Goal: Transaction & Acquisition: Book appointment/travel/reservation

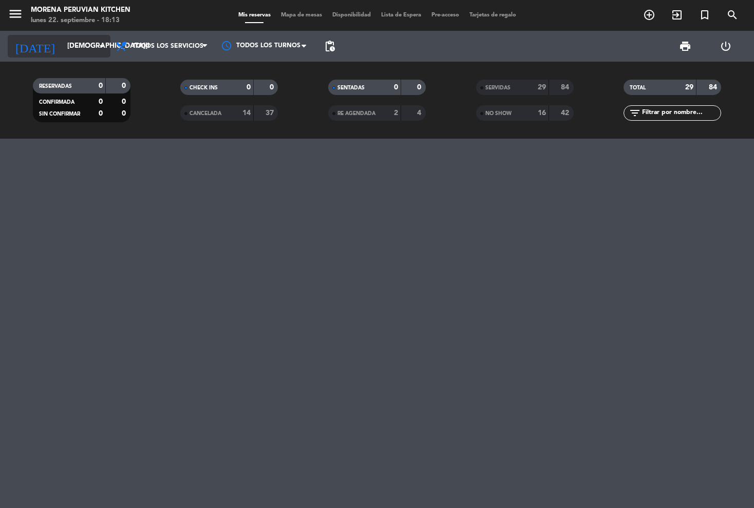
click at [62, 50] on input "[DEMOGRAPHIC_DATA][DATE]" at bounding box center [108, 46] width 92 height 18
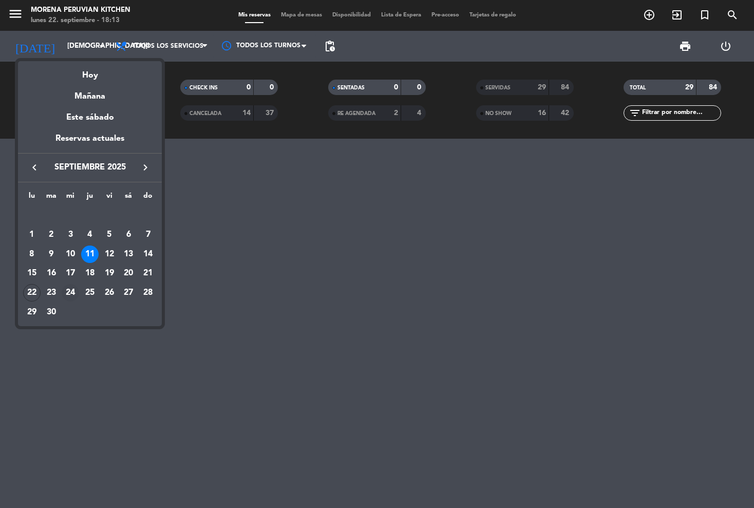
click at [69, 294] on div "24" at bounding box center [70, 292] width 17 height 17
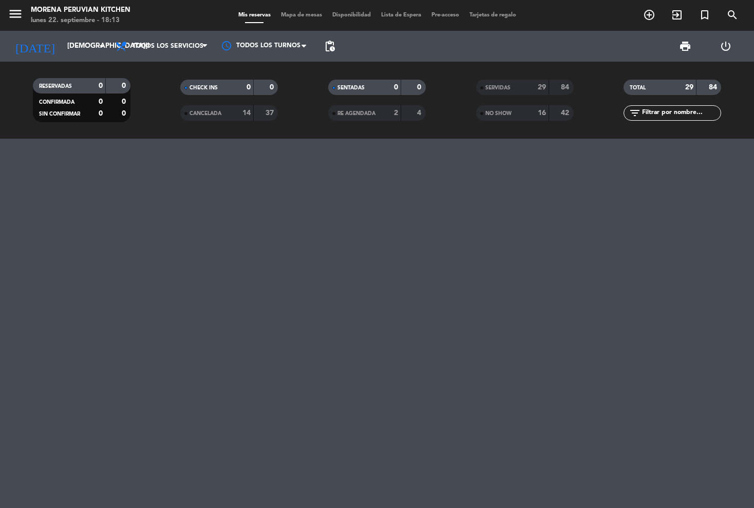
type input "[DATE]"
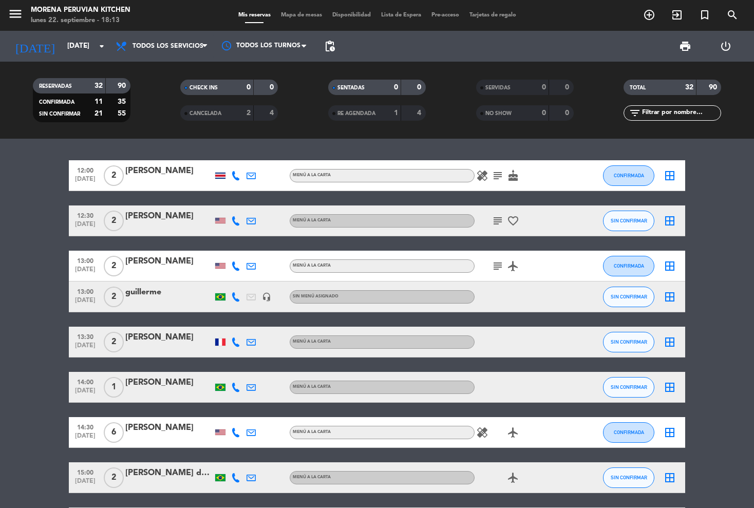
click at [648, 16] on icon "add_circle_outline" at bounding box center [649, 15] width 12 height 12
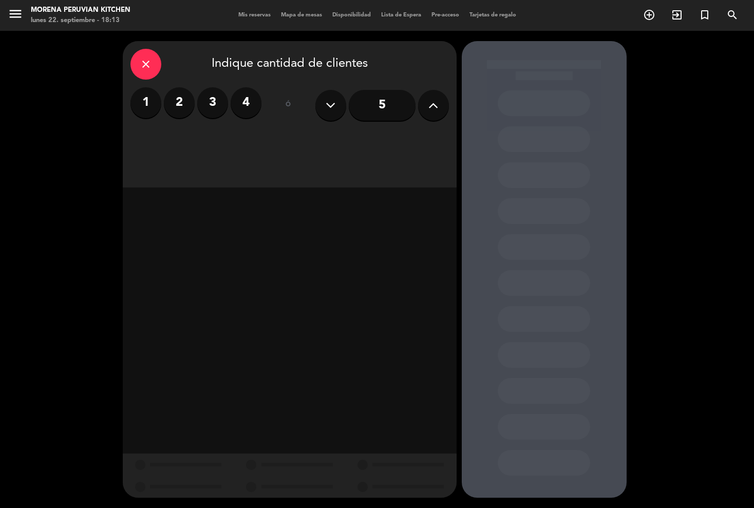
click at [210, 109] on label "3" at bounding box center [212, 102] width 31 height 31
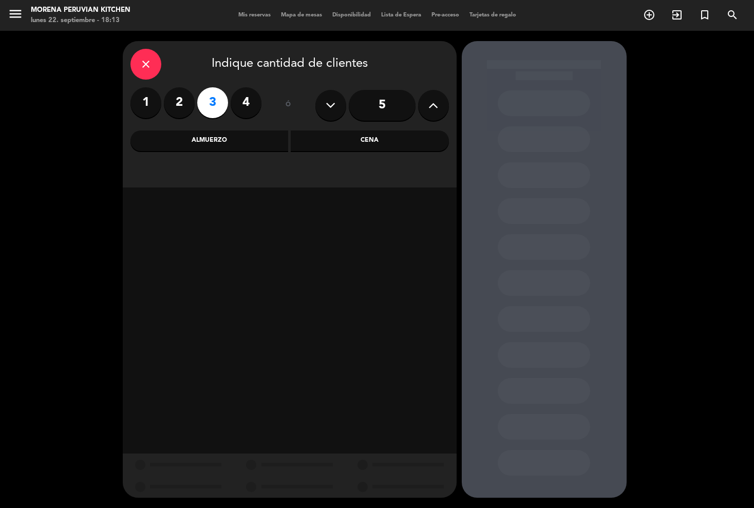
click at [228, 151] on div "Almuerzo" at bounding box center [210, 141] width 158 height 21
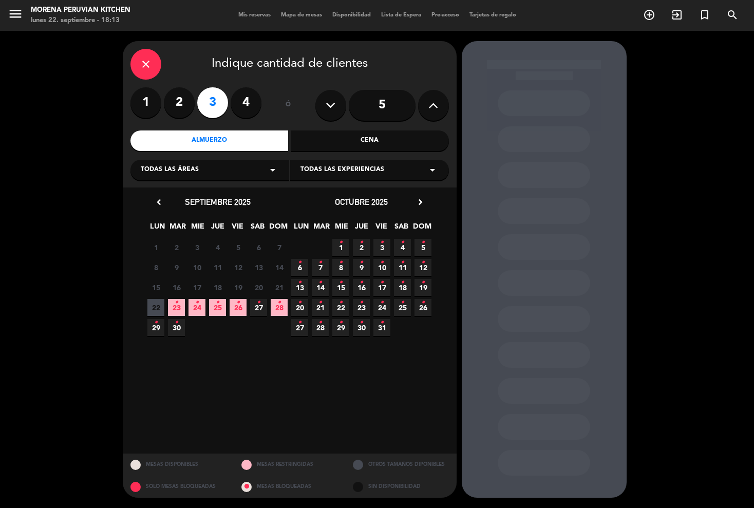
click at [198, 310] on icon "•" at bounding box center [197, 302] width 4 height 16
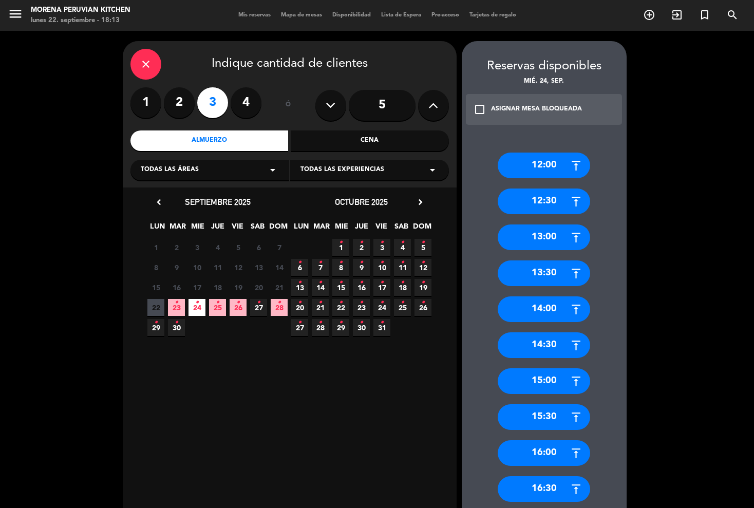
click at [524, 345] on div "14:30" at bounding box center [544, 345] width 92 height 26
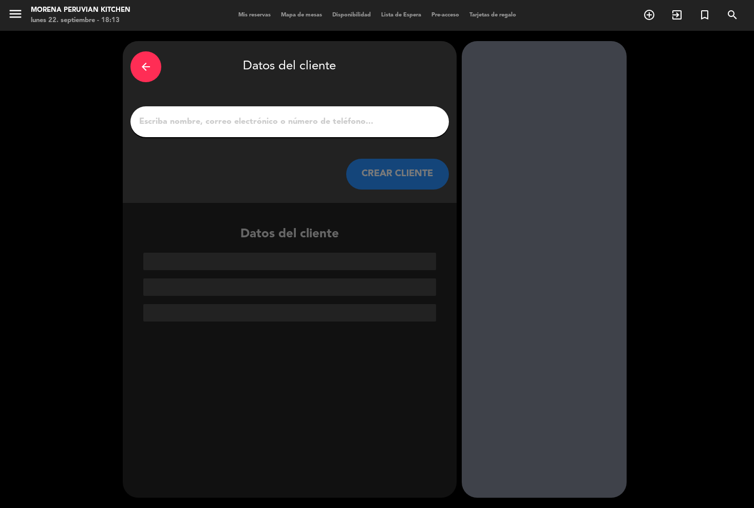
click at [156, 123] on input "1" at bounding box center [289, 122] width 303 height 14
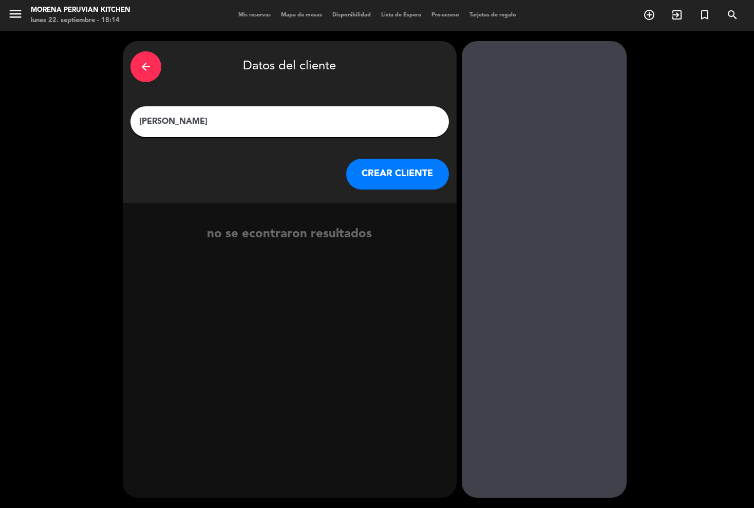
type input "[PERSON_NAME]"
click at [378, 176] on button "CREAR CLIENTE" at bounding box center [397, 174] width 103 height 31
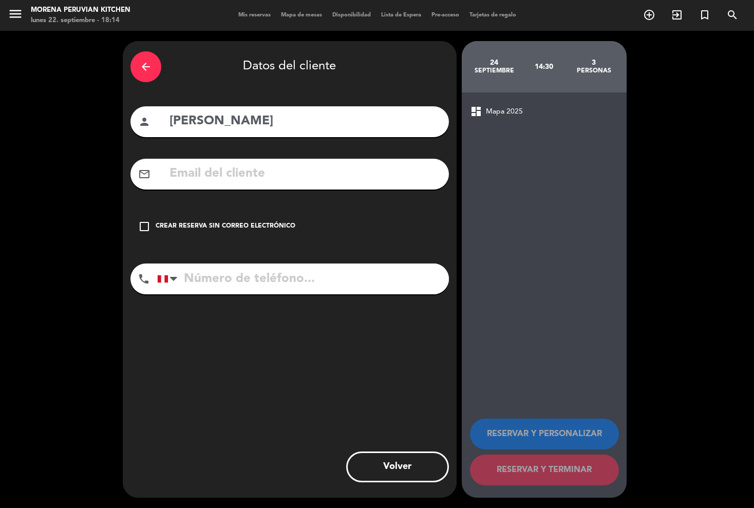
click at [153, 225] on div "check_box_outline_blank Crear reserva sin correo electrónico" at bounding box center [290, 226] width 319 height 31
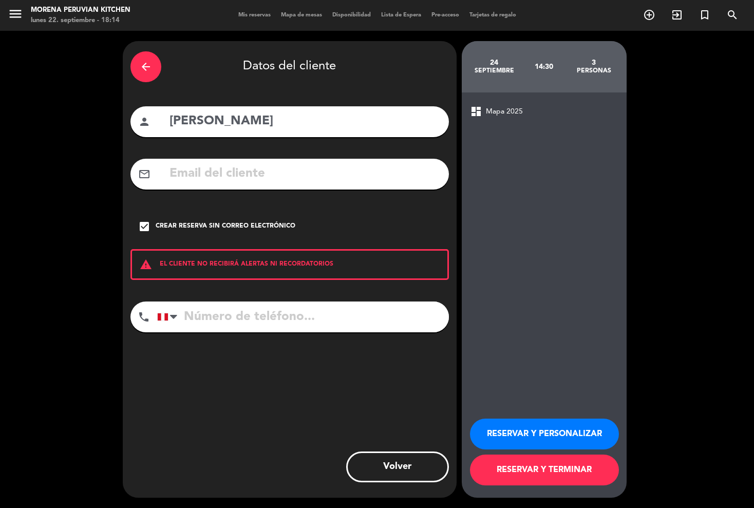
click at [209, 322] on input "tel" at bounding box center [303, 317] width 292 height 31
click at [193, 319] on input "tel" at bounding box center [303, 317] width 292 height 31
type input "989992269"
click at [536, 433] on button "RESERVAR Y PERSONALIZAR" at bounding box center [544, 434] width 149 height 31
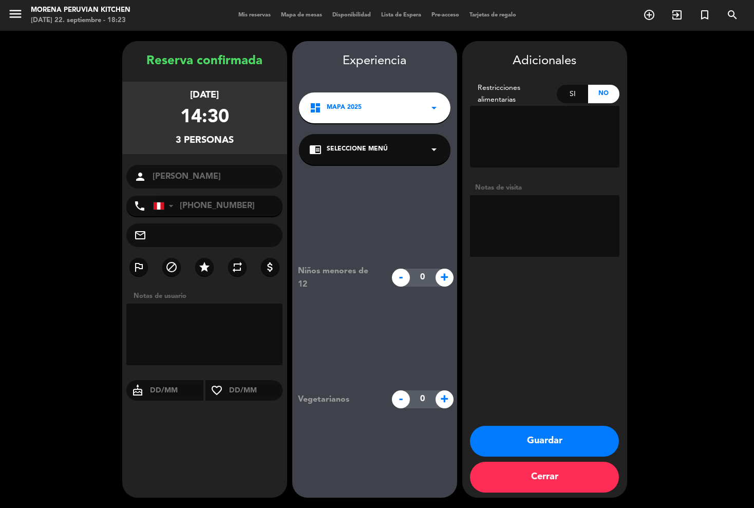
click at [165, 319] on textarea at bounding box center [204, 335] width 157 height 62
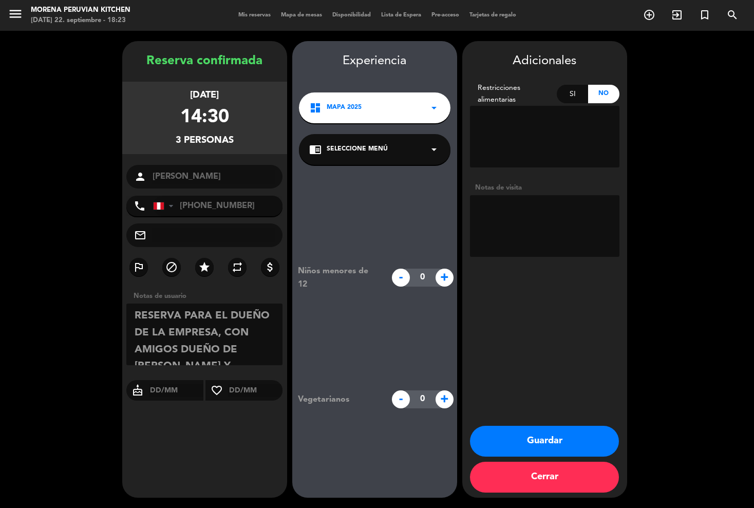
drag, startPoint x: 196, startPoint y: 354, endPoint x: 122, endPoint y: 293, distance: 95.6
click at [122, 293] on div "Notas de usuario" at bounding box center [204, 330] width 165 height 79
type textarea "RESERVA PARA EL DUEÑO DE LA EMPRESA, CON AMIGOS DUEÑO DE [PERSON_NAME] Y ESPOSA…"
click at [498, 224] on textarea at bounding box center [545, 226] width 150 height 62
paste textarea "RESERVA PARA EL DUEÑO DE LA EMPRESA, CON AMIGOS DUEÑO DE [PERSON_NAME] Y ESPOSA…"
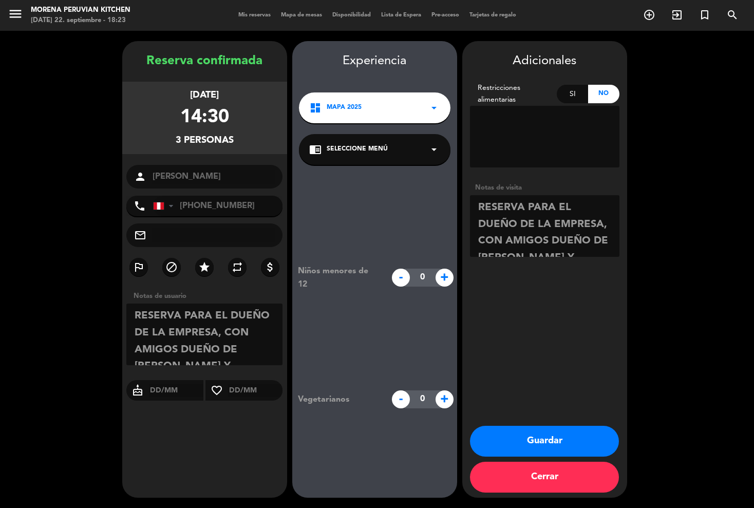
scroll to position [45, 0]
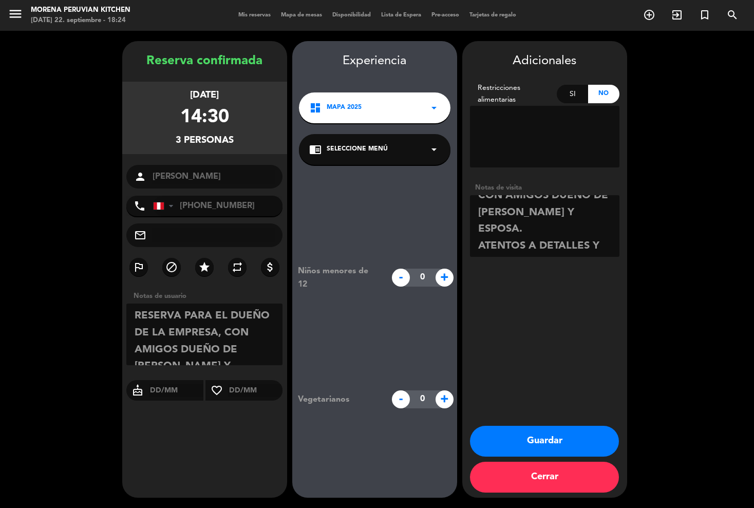
type textarea "RESERVA PARA EL DUEÑO DE LA EMPRESA, CON AMIGOS DUEÑO DE [PERSON_NAME] Y ESPOSA…"
click at [537, 442] on button "Guardar" at bounding box center [544, 441] width 149 height 31
